Goal: Find specific page/section: Find specific page/section

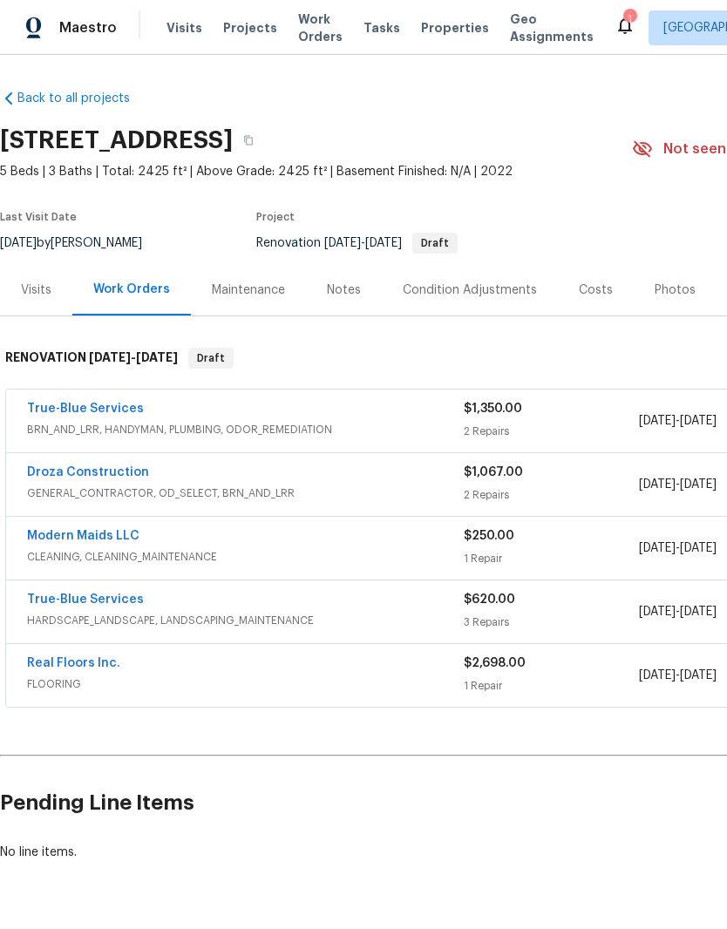
click at [56, 296] on div "Visits" at bounding box center [36, 289] width 72 height 51
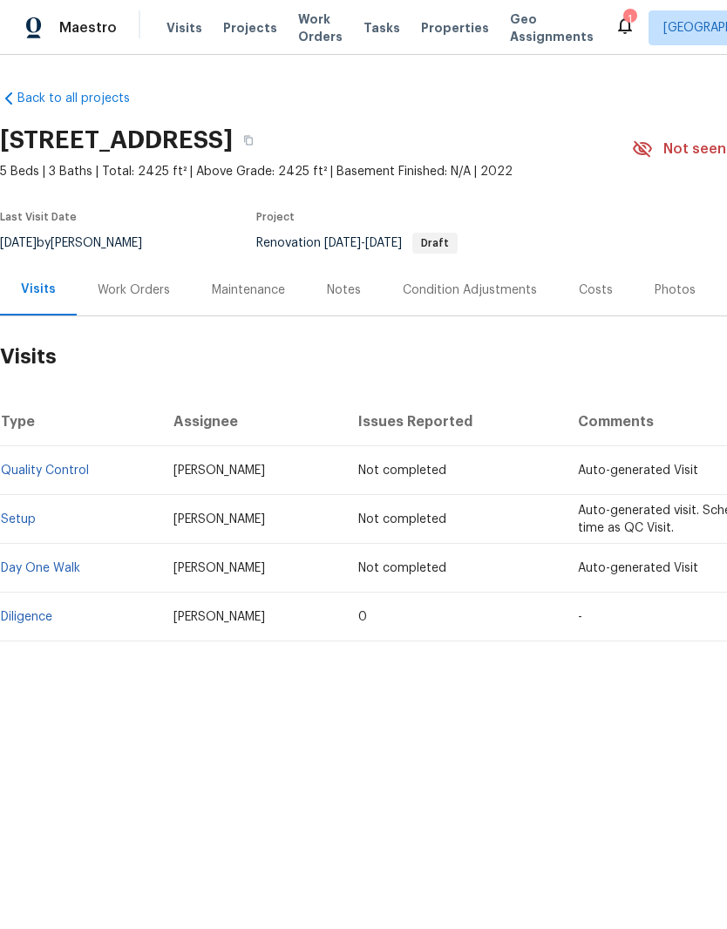
click at [50, 611] on link "Diligence" at bounding box center [26, 617] width 51 height 12
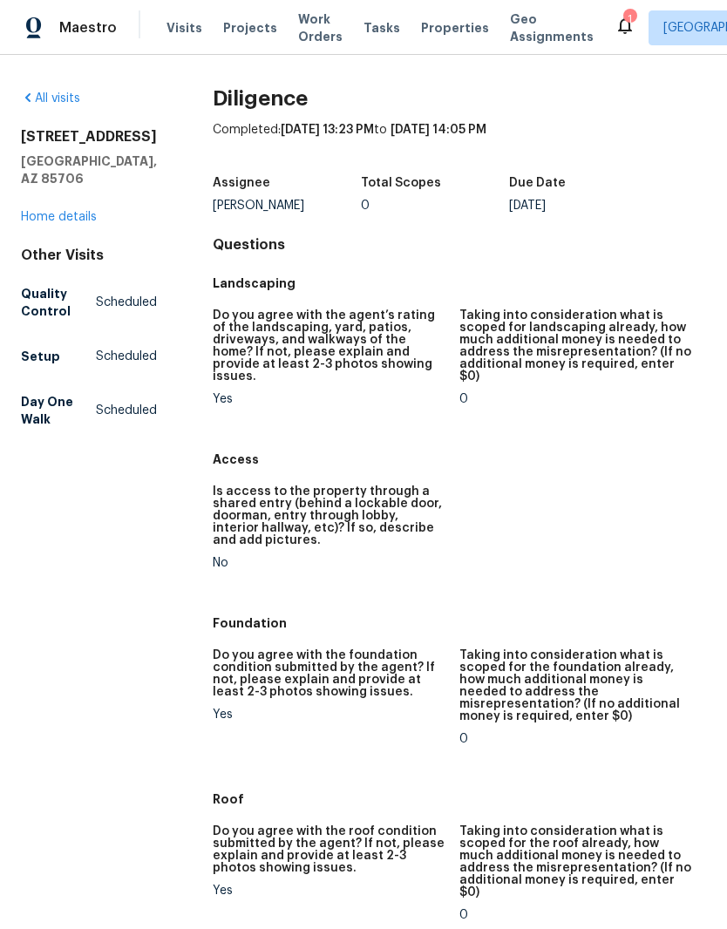
click at [79, 216] on link "Home details" at bounding box center [59, 217] width 76 height 12
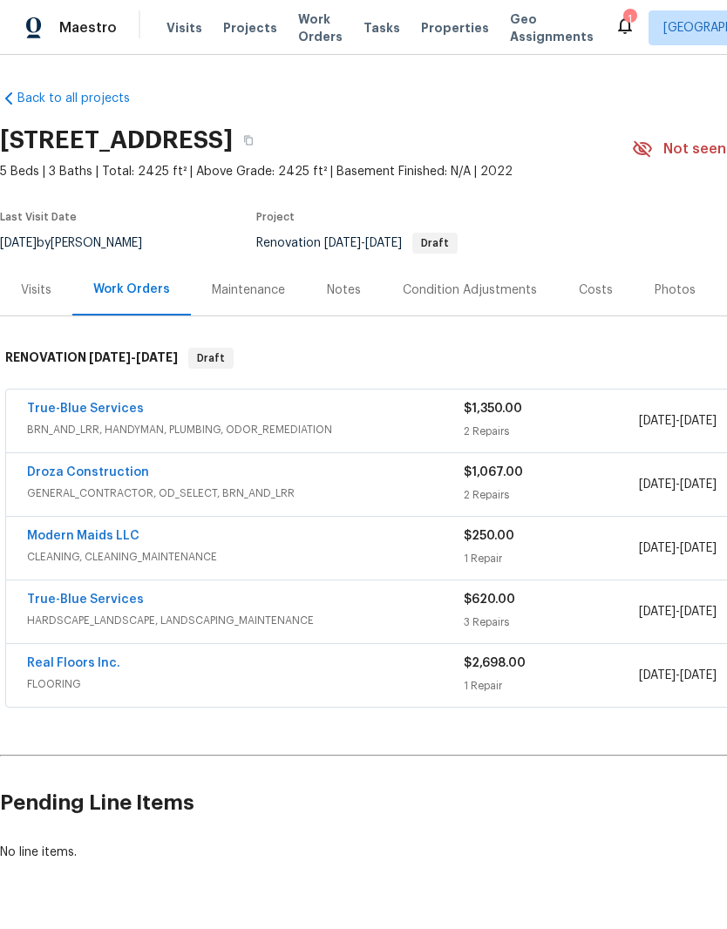
click at [474, 288] on div "Condition Adjustments" at bounding box center [470, 290] width 134 height 17
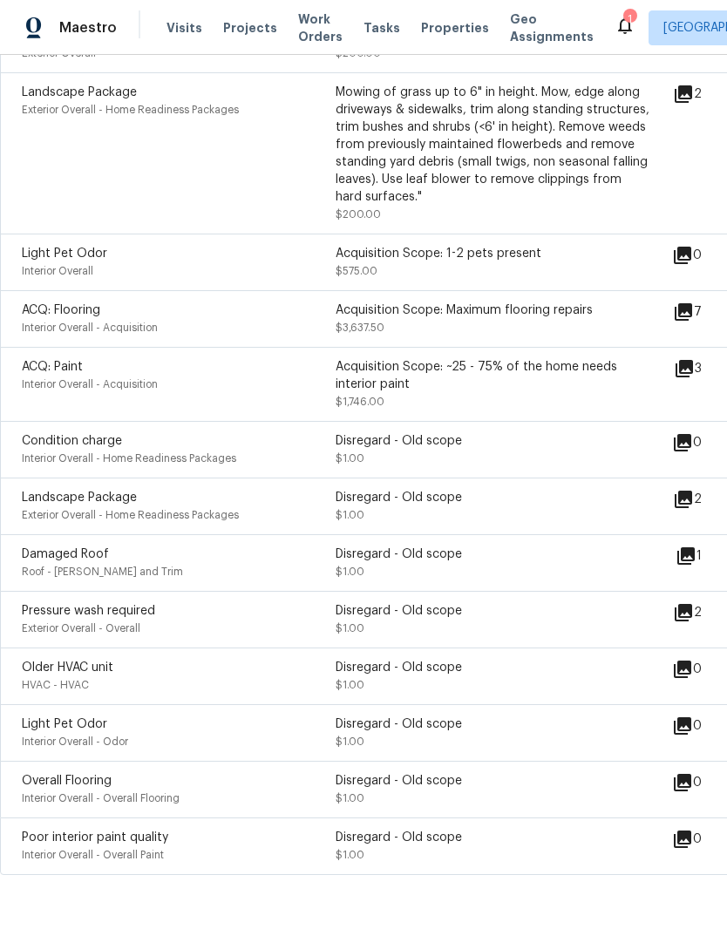
scroll to position [62, 0]
click at [275, 534] on div "Damaged Roof Roof - [PERSON_NAME] and Trim Disregard - Old scope $1.00 1 Conver…" at bounding box center [492, 562] width 985 height 57
